Goal: Check status: Check status

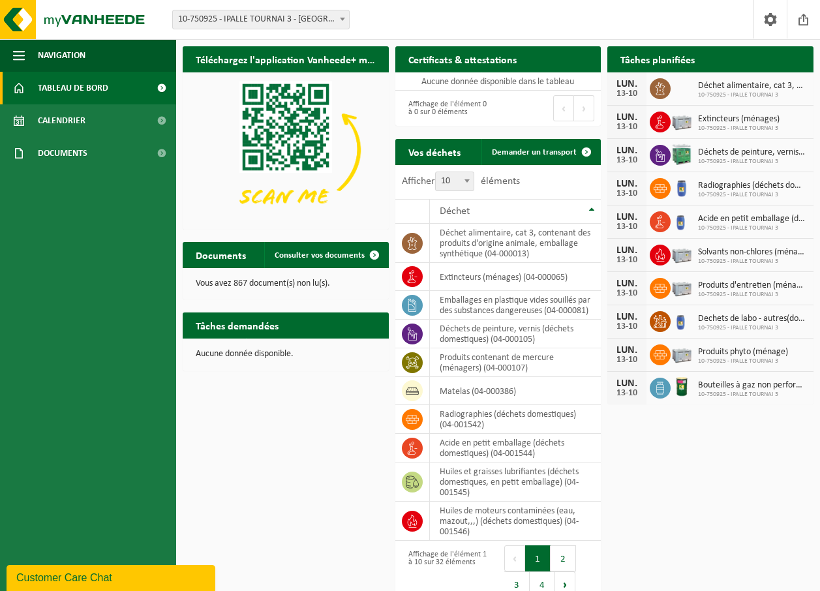
click at [137, 82] on link "Tableau de bord" at bounding box center [88, 88] width 176 height 33
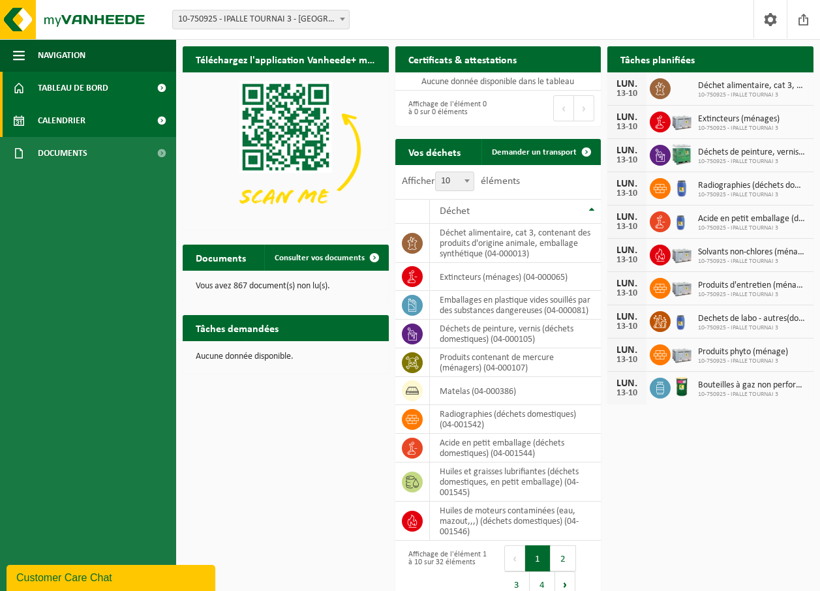
click at [128, 112] on link "Calendrier" at bounding box center [88, 120] width 176 height 33
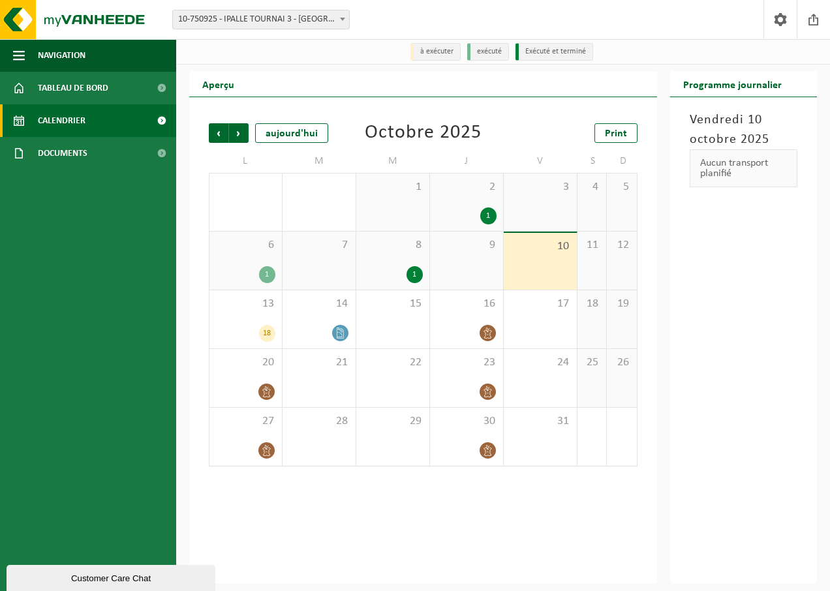
click at [415, 274] on div "1" at bounding box center [414, 274] width 16 height 17
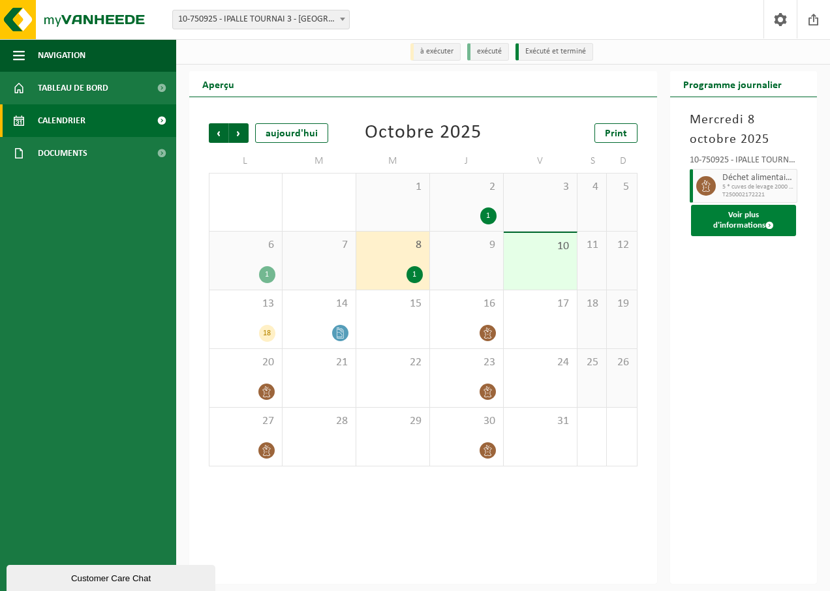
click at [756, 224] on button "Voir plus d'informations" at bounding box center [744, 220] width 106 height 31
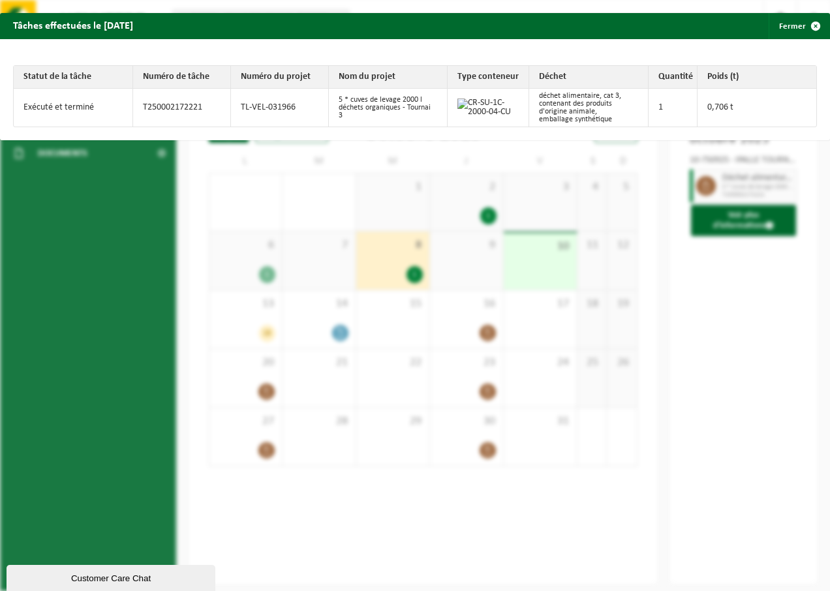
click at [527, 226] on div "Tâches effectuées le [DATE] Fermer Statut de la tâche Numéro de tâche Numéro du…" at bounding box center [415, 295] width 830 height 591
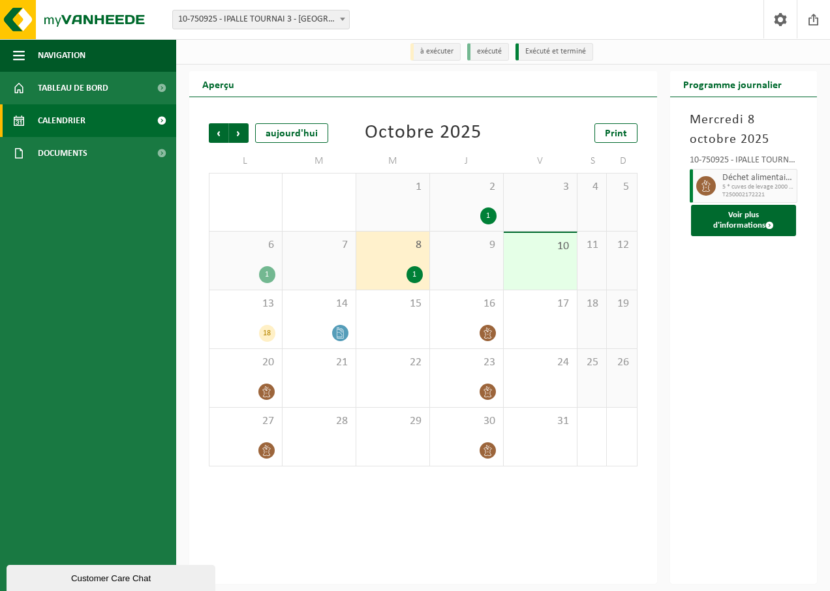
click at [270, 275] on div "1" at bounding box center [267, 274] width 16 height 17
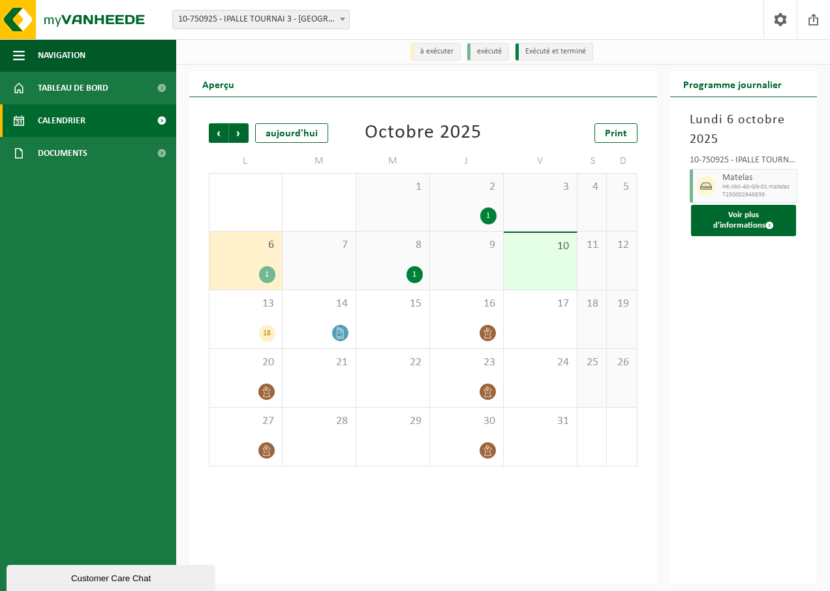
click at [415, 275] on div "1" at bounding box center [414, 274] width 16 height 17
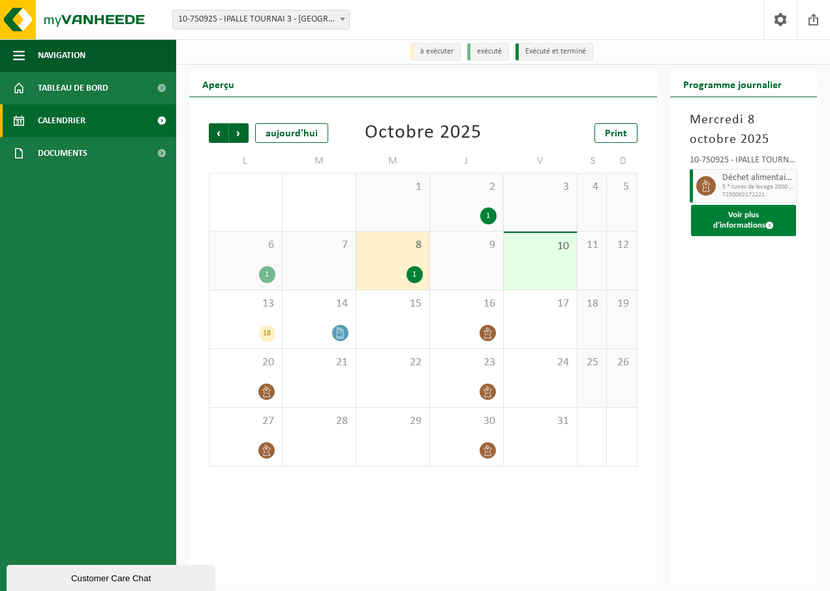
click at [748, 217] on button "Voir plus d'informations" at bounding box center [744, 220] width 106 height 31
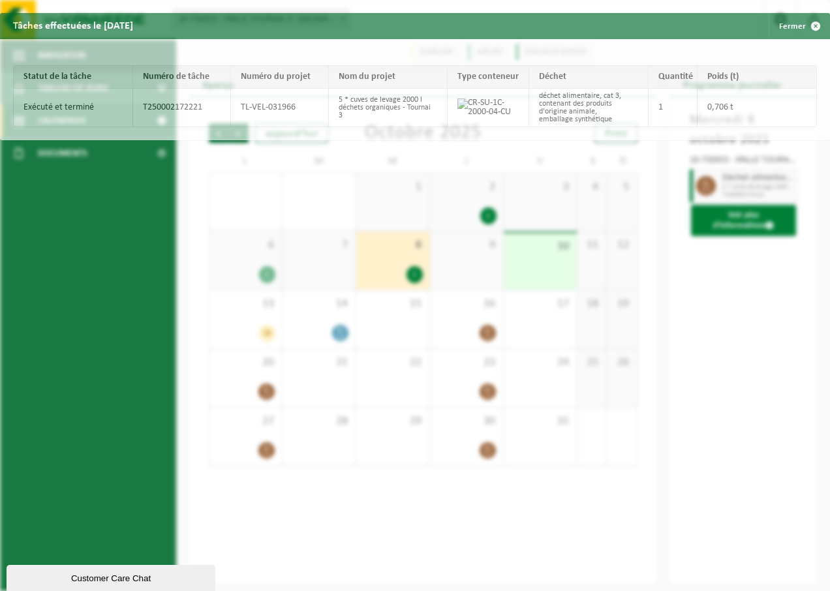
click at [748, 217] on div "Tâches effectuées le [DATE] Fermer Statut de la tâche Numéro de tâche Numéro du…" at bounding box center [415, 295] width 830 height 591
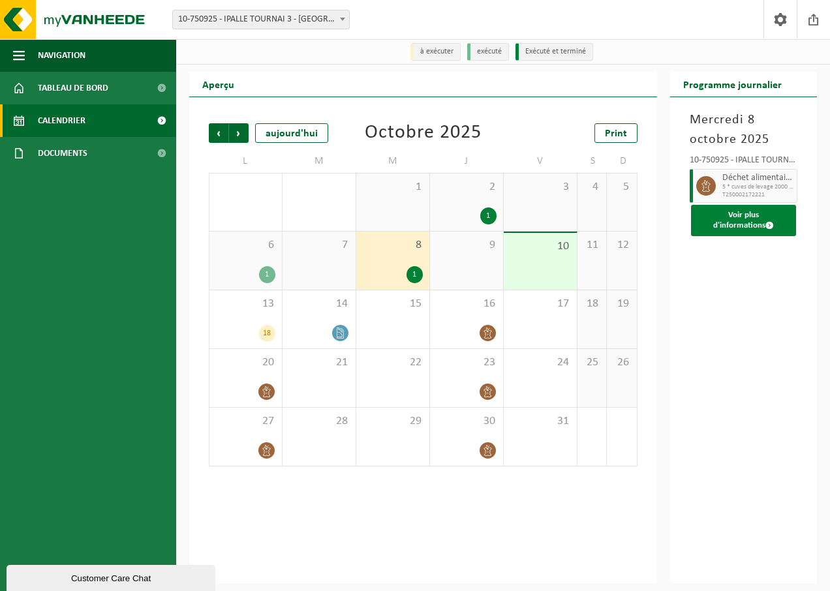
click at [748, 217] on button "Voir plus d'informations" at bounding box center [744, 220] width 106 height 31
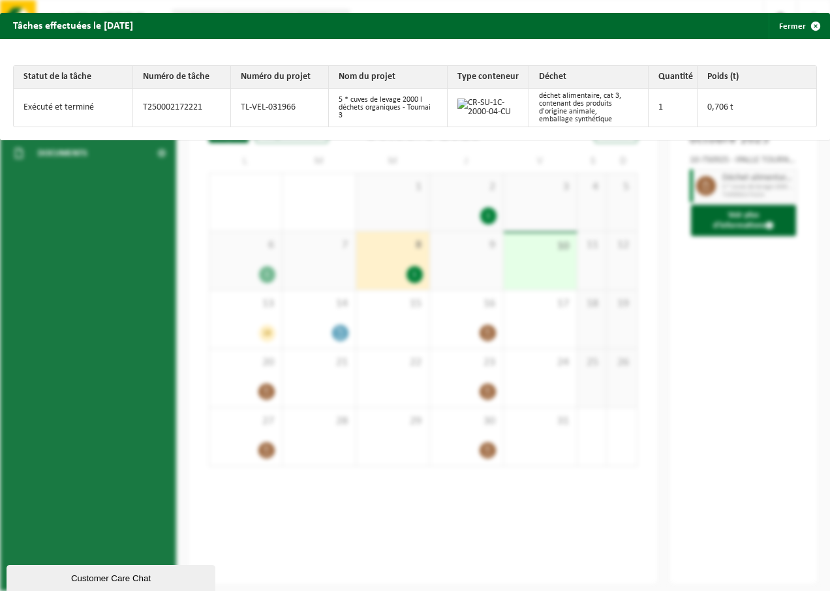
click at [618, 283] on div "Tâches effectuées le [DATE] Fermer Statut de la tâche Numéro de tâche Numéro du…" at bounding box center [415, 295] width 830 height 591
